Goal: Task Accomplishment & Management: Use online tool/utility

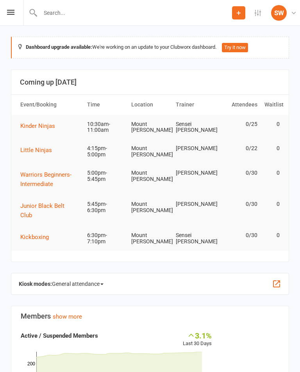
click at [1, 7] on div "Prospect Member Non-attending contact Class / event Appointment Grading event T…" at bounding box center [150, 13] width 300 height 26
click at [9, 10] on icon at bounding box center [10, 12] width 7 height 5
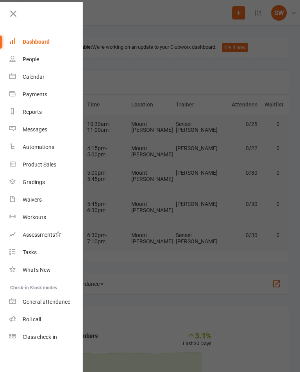
click at [55, 340] on link "Class check-in" at bounding box center [46, 337] width 74 height 18
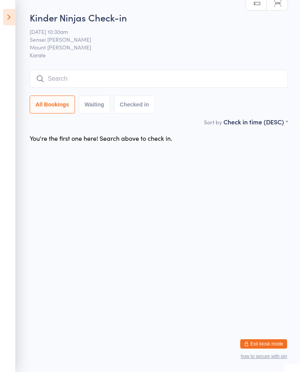
click at [215, 77] on input "search" at bounding box center [159, 79] width 258 height 18
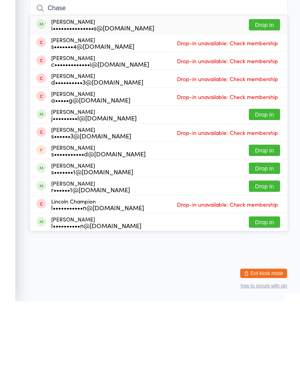
type input "Chase"
click at [272, 90] on button "Drop in" at bounding box center [263, 95] width 31 height 11
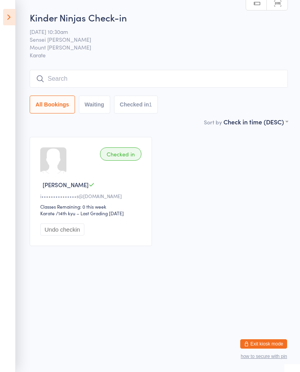
click at [91, 93] on div "All Bookings Waiting Checked in 1" at bounding box center [159, 92] width 258 height 44
click at [92, 88] on input "search" at bounding box center [159, 79] width 258 height 18
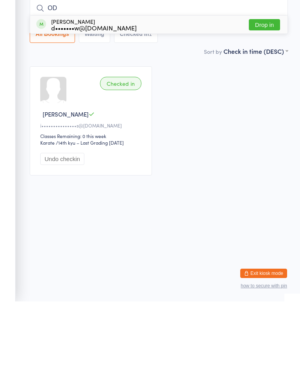
type input "OD"
click at [57, 89] on div "Odin Jones d•••••••w@gmail.com" at bounding box center [93, 95] width 85 height 12
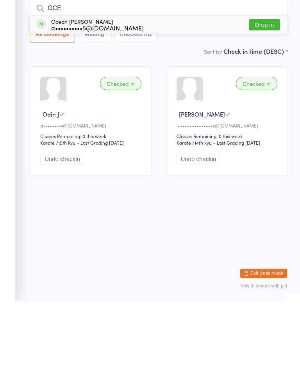
type input "OCE"
click at [104, 95] on div "a••••••••••5@hotmail.com" at bounding box center [97, 98] width 92 height 6
